Goal: Find specific page/section: Find specific page/section

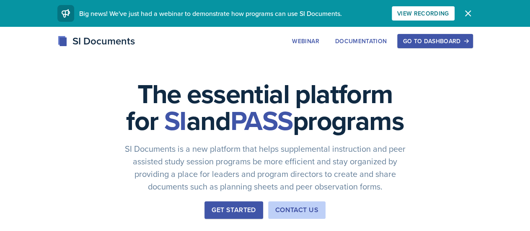
click at [467, 41] on div "Go to Dashboard" at bounding box center [435, 41] width 65 height 7
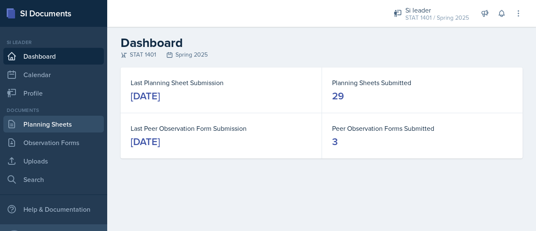
click at [65, 122] on link "Planning Sheets" at bounding box center [53, 124] width 101 height 17
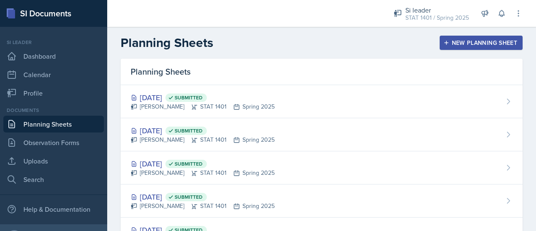
scroll to position [830, 0]
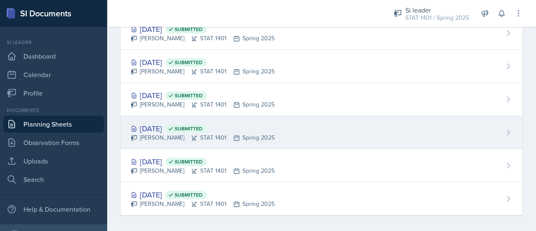
click at [230, 133] on div "[PERSON_NAME] STAT 1401 Spring 2025" at bounding box center [203, 137] width 144 height 9
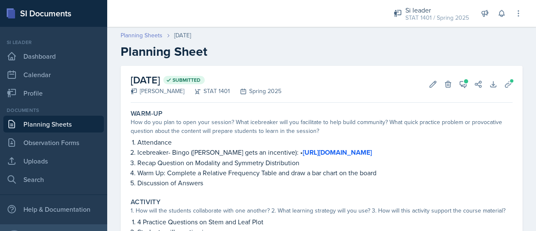
click at [146, 35] on link "Planning Sheets" at bounding box center [142, 35] width 42 height 9
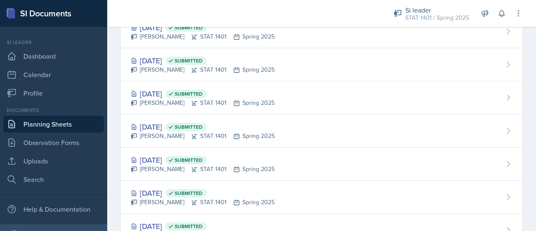
scroll to position [830, 0]
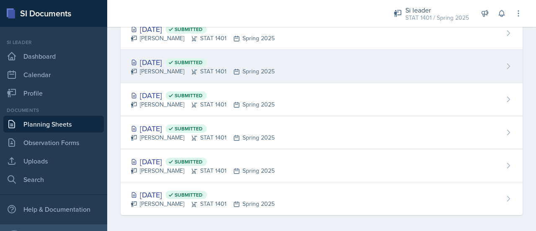
click at [310, 68] on div "[DATE] Submitted [PERSON_NAME] STAT 1401 Spring 2025" at bounding box center [322, 66] width 402 height 33
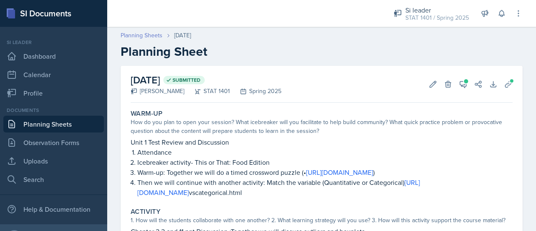
click at [155, 37] on link "Planning Sheets" at bounding box center [142, 35] width 42 height 9
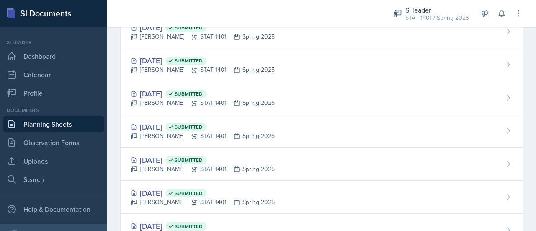
scroll to position [691, 0]
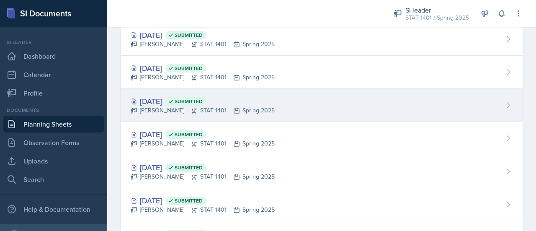
click at [324, 96] on div "[DATE] Submitted [PERSON_NAME] STAT 1401 Spring 2025" at bounding box center [322, 105] width 402 height 33
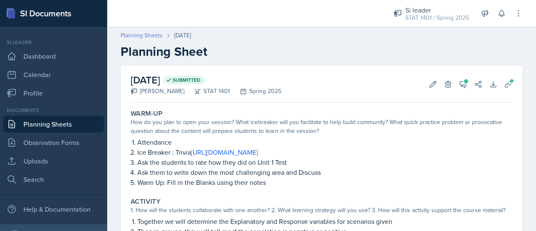
click at [145, 34] on link "Planning Sheets" at bounding box center [142, 35] width 42 height 9
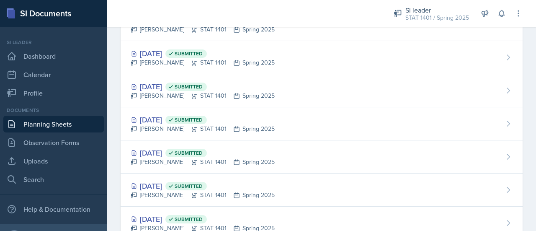
scroll to position [769, 0]
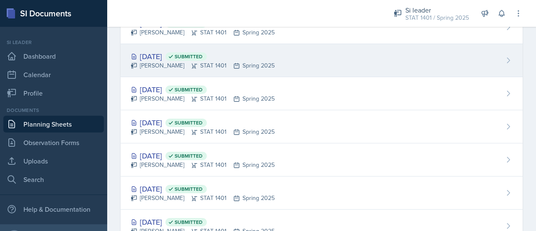
click at [316, 57] on div "[DATE] Submitted [PERSON_NAME] STAT 1401 Spring 2025" at bounding box center [322, 60] width 402 height 33
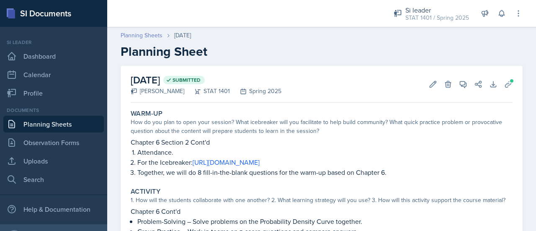
click at [140, 33] on link "Planning Sheets" at bounding box center [142, 35] width 42 height 9
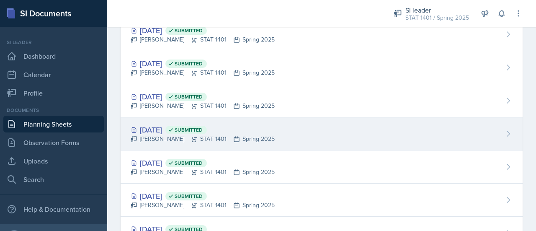
scroll to position [584, 0]
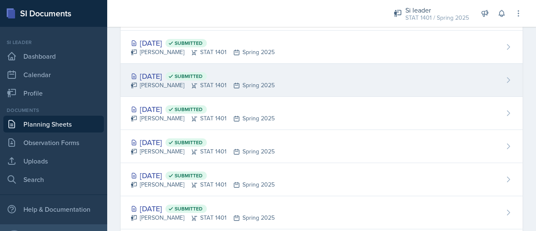
click at [347, 79] on div "[DATE] Submitted [PERSON_NAME] STAT 1401 Spring 2025" at bounding box center [322, 80] width 402 height 33
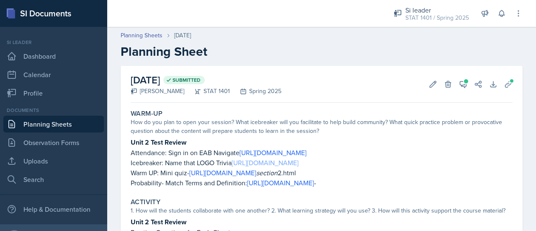
click at [299, 163] on link "[URL][DOMAIN_NAME]" at bounding box center [265, 162] width 67 height 9
